Goal: Navigation & Orientation: Find specific page/section

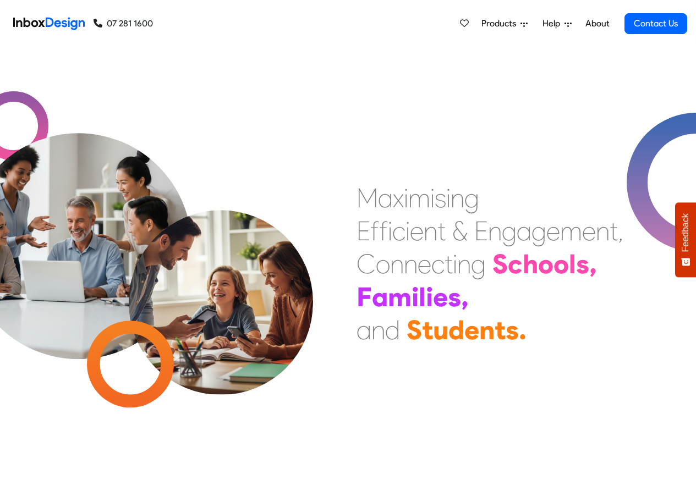
click at [494, 23] on span "Products" at bounding box center [500, 23] width 39 height 13
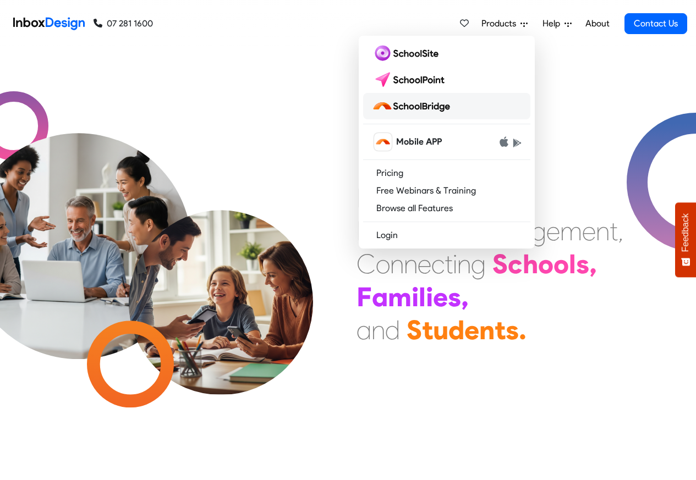
click at [414, 106] on img at bounding box center [413, 106] width 83 height 18
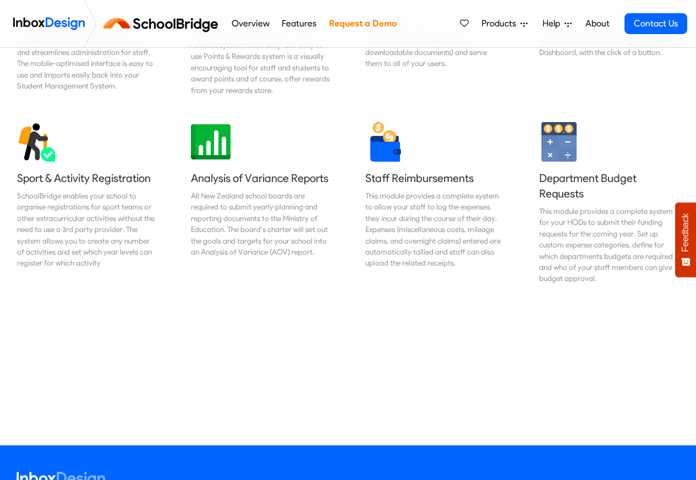
scroll to position [858, 0]
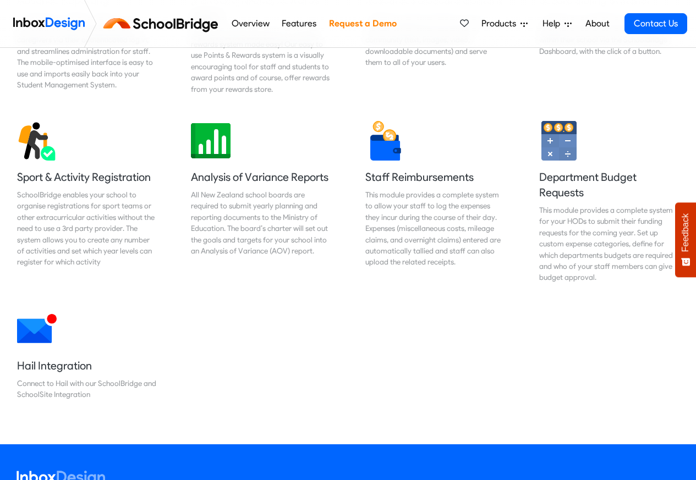
click at [251, 24] on link "Overview" at bounding box center [250, 24] width 44 height 22
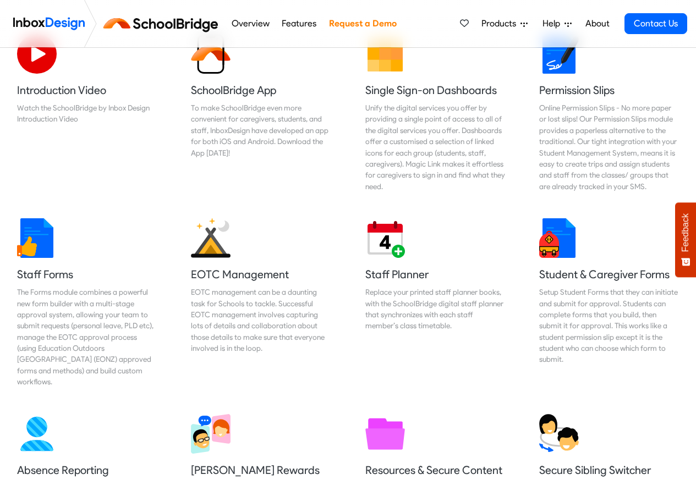
scroll to position [396, 0]
